Goal: Learn about a topic

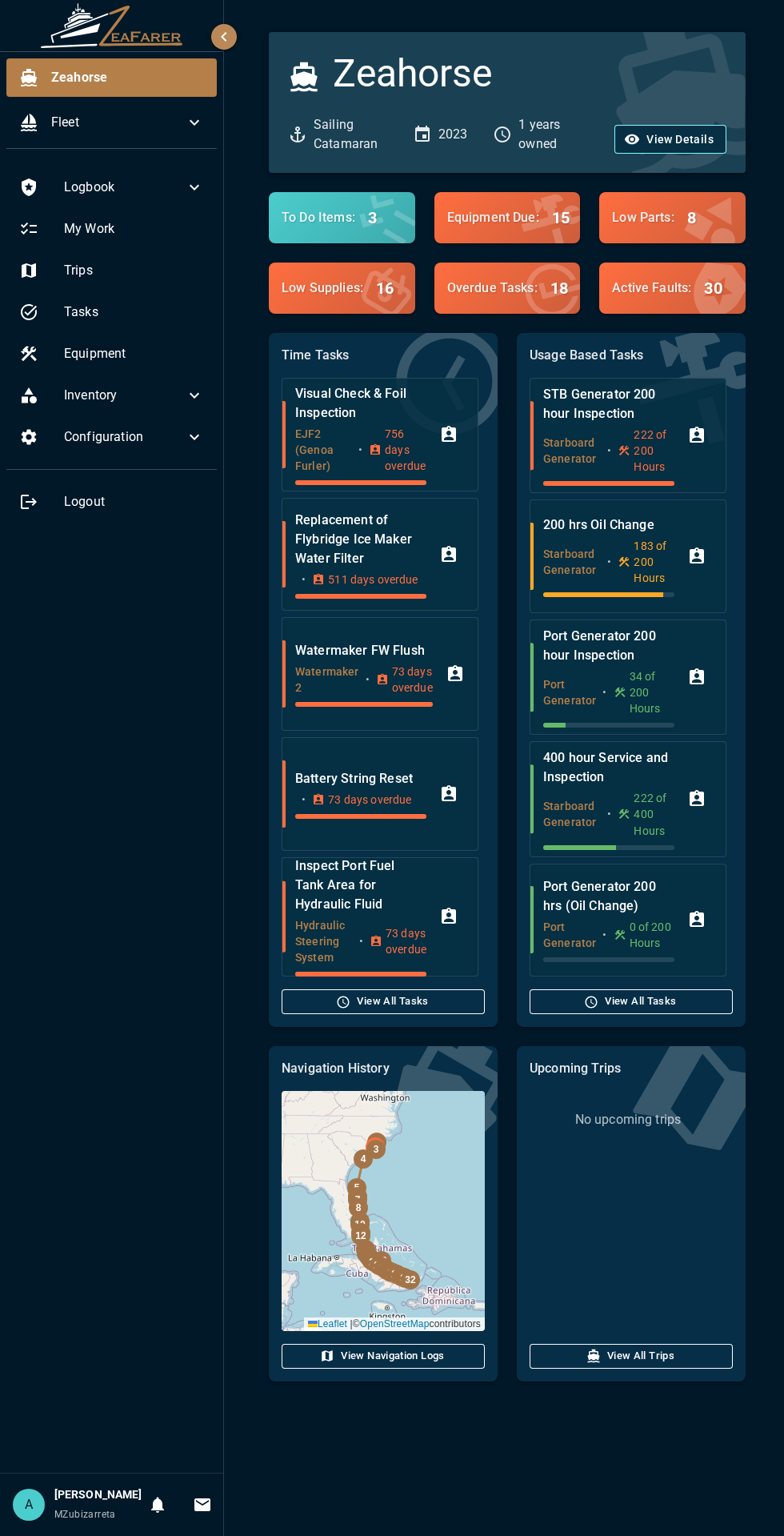
click at [681, 138] on button "View Details" at bounding box center [670, 139] width 112 height 30
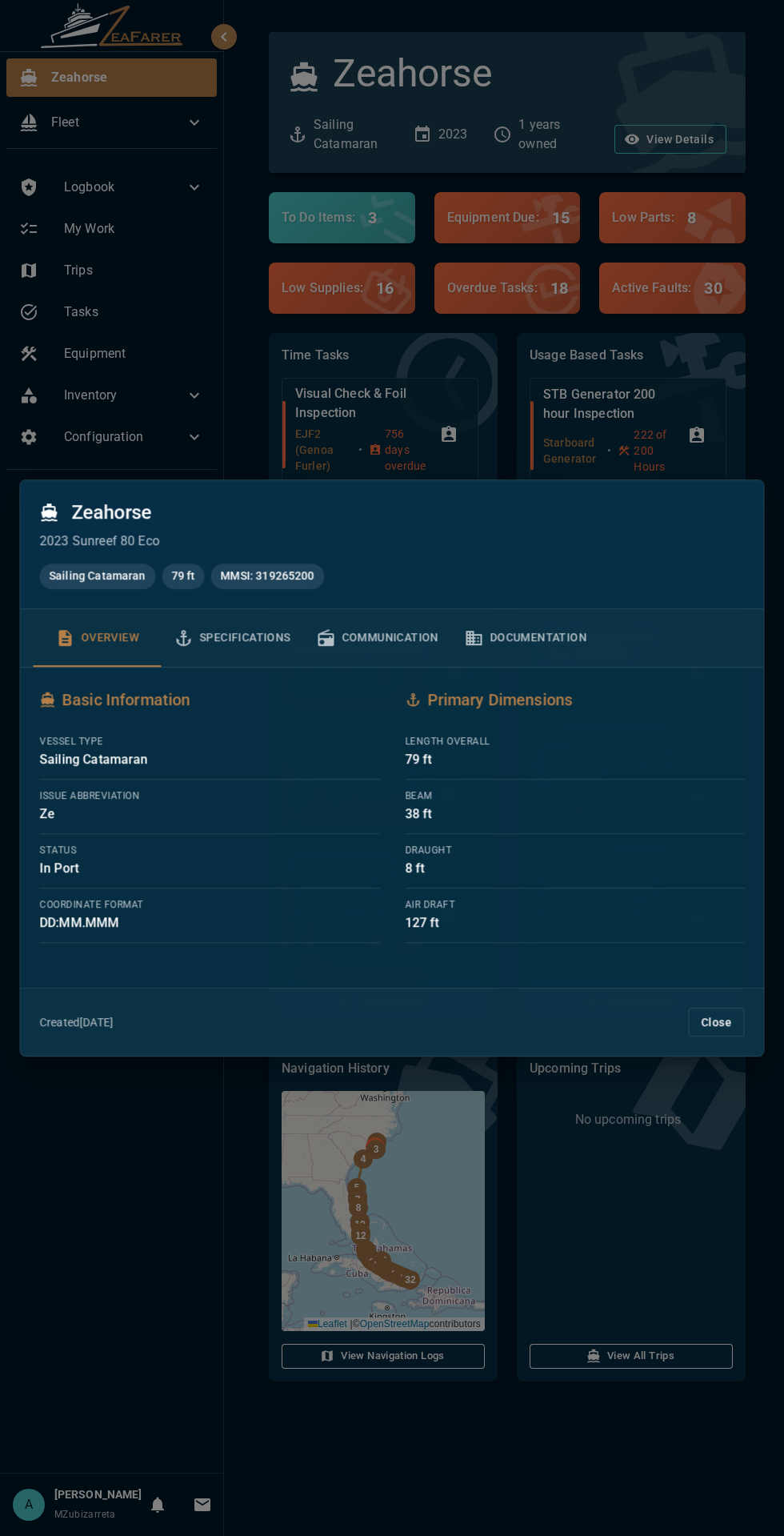
click at [589, 640] on button "Documentation" at bounding box center [525, 637] width 148 height 57
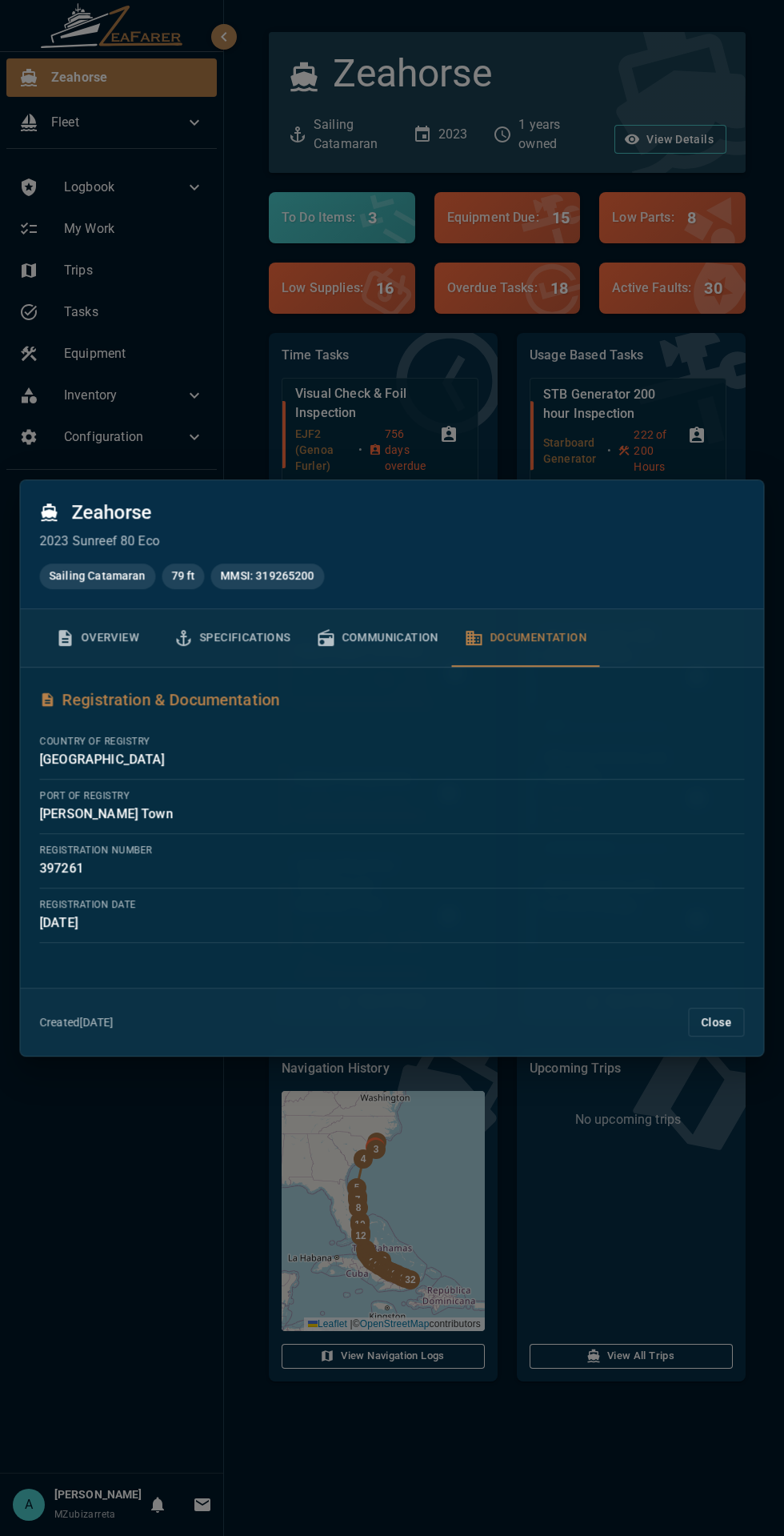
click at [398, 637] on button "Communication" at bounding box center [377, 637] width 148 height 57
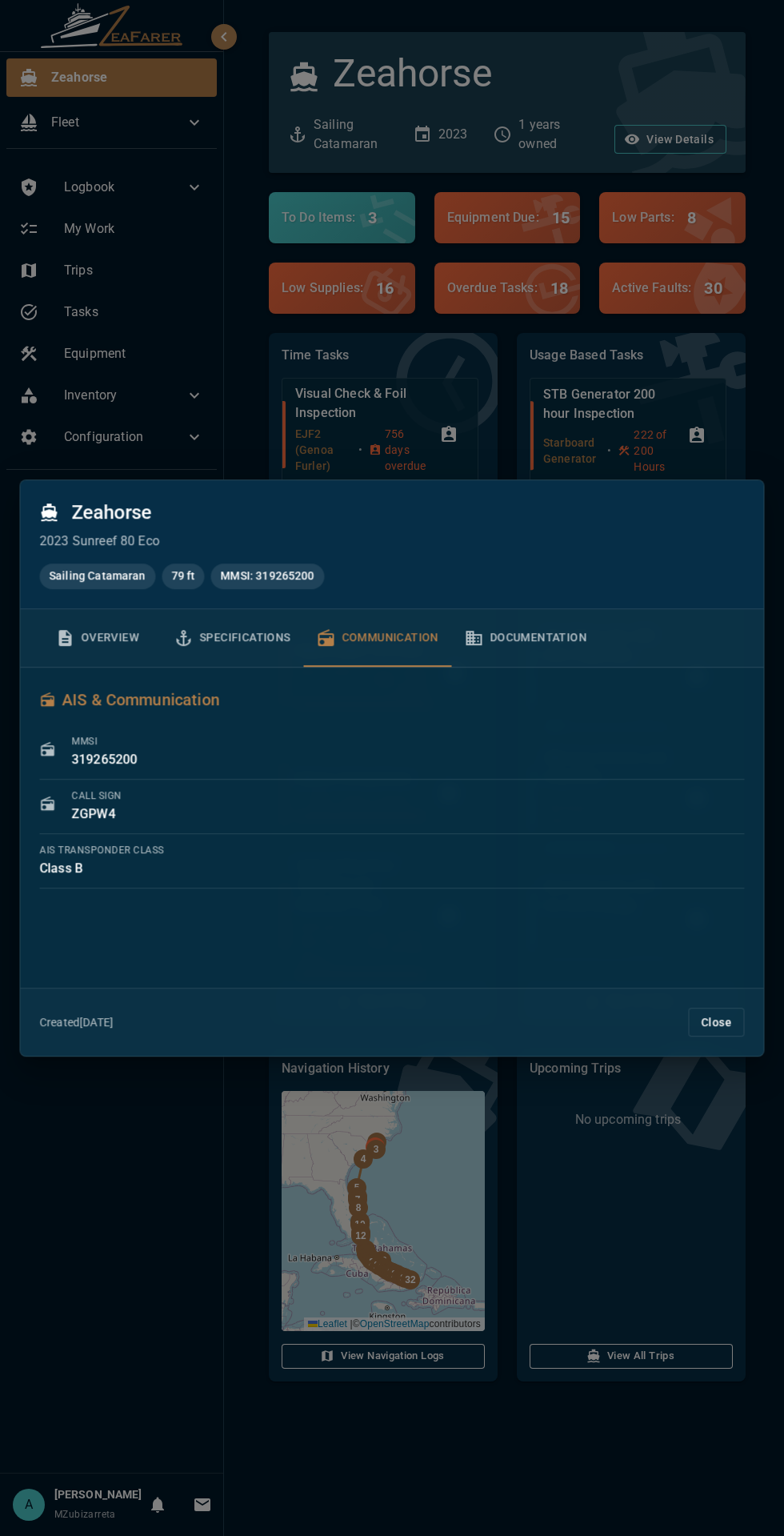
click at [521, 642] on button "Documentation" at bounding box center [525, 637] width 148 height 57
